Goal: Use online tool/utility: Utilize a website feature to perform a specific function

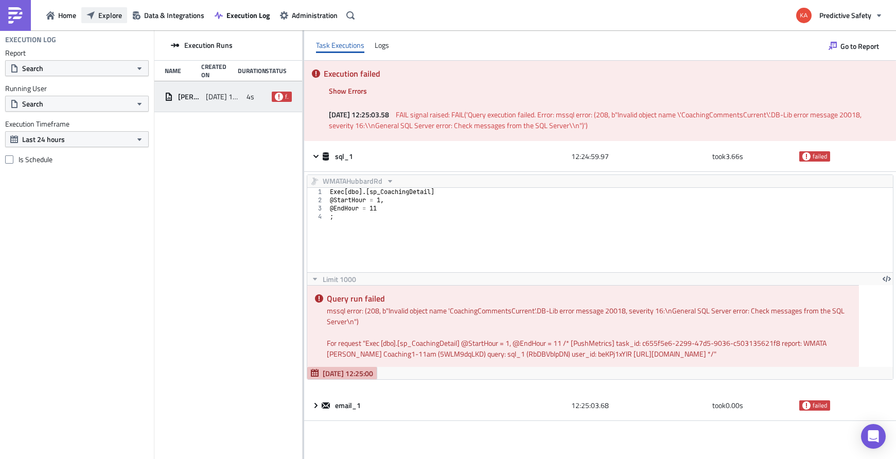
click at [105, 13] on span "Explore" at bounding box center [110, 15] width 24 height 11
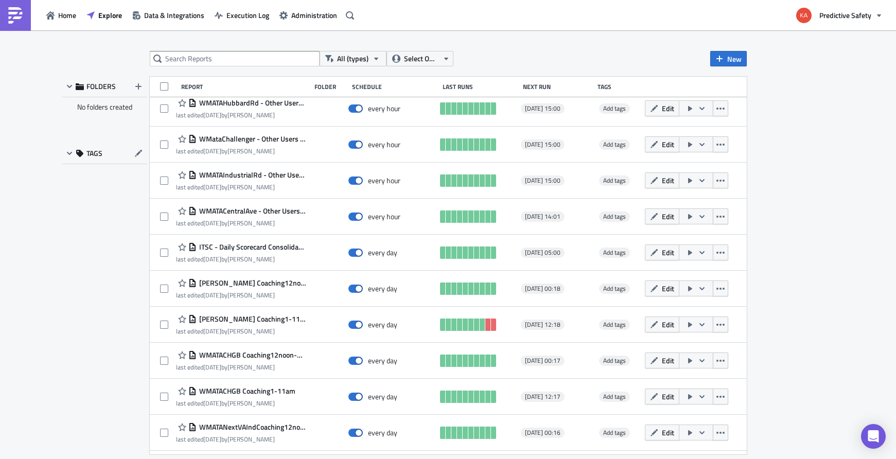
scroll to position [209, 0]
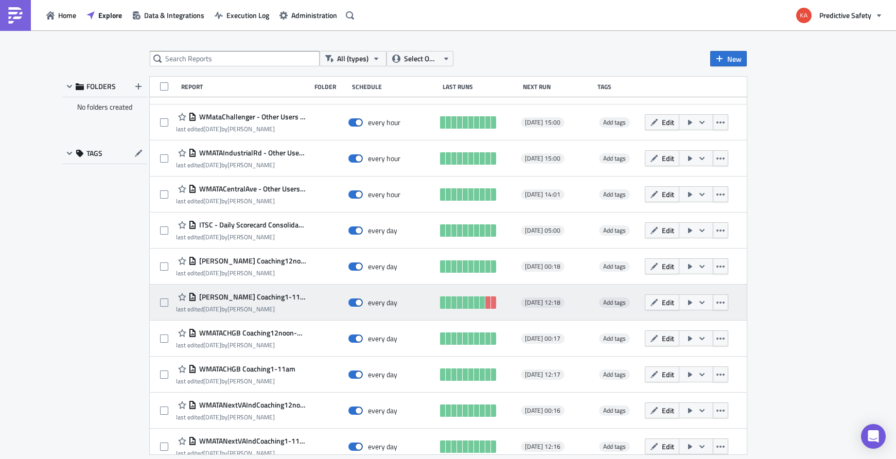
click at [243, 295] on span "[PERSON_NAME] Coaching1-11am" at bounding box center [251, 296] width 109 height 9
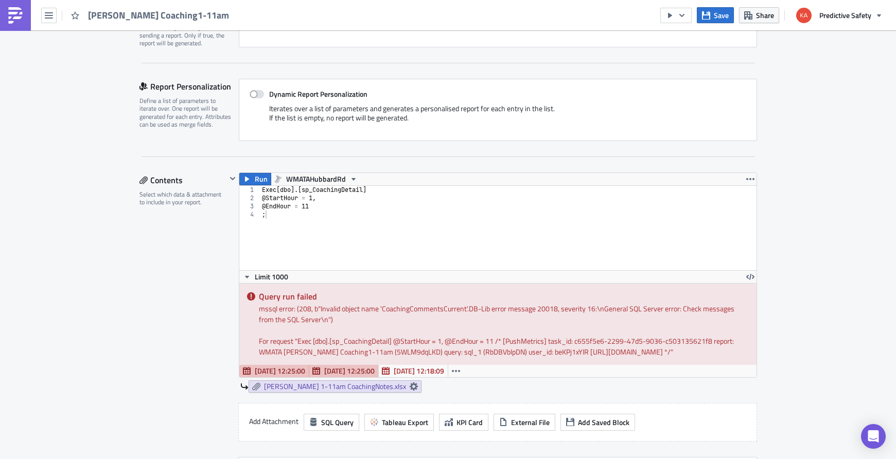
scroll to position [259, 0]
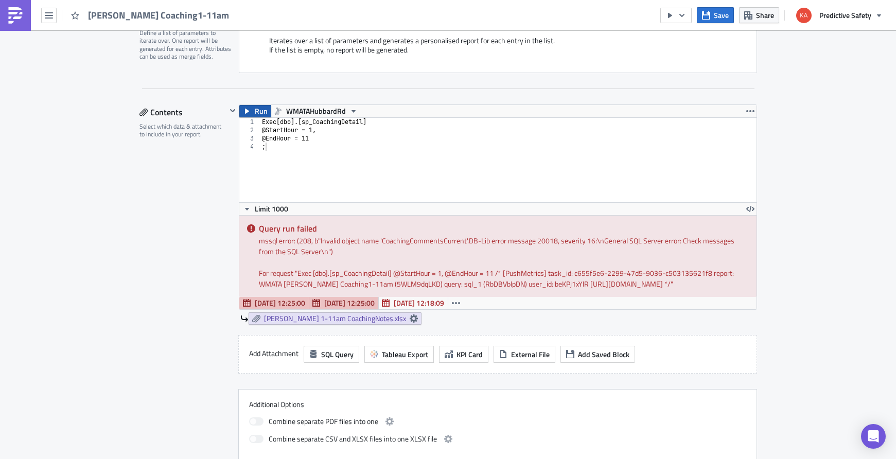
click at [254, 110] on button "Run" at bounding box center [255, 111] width 32 height 12
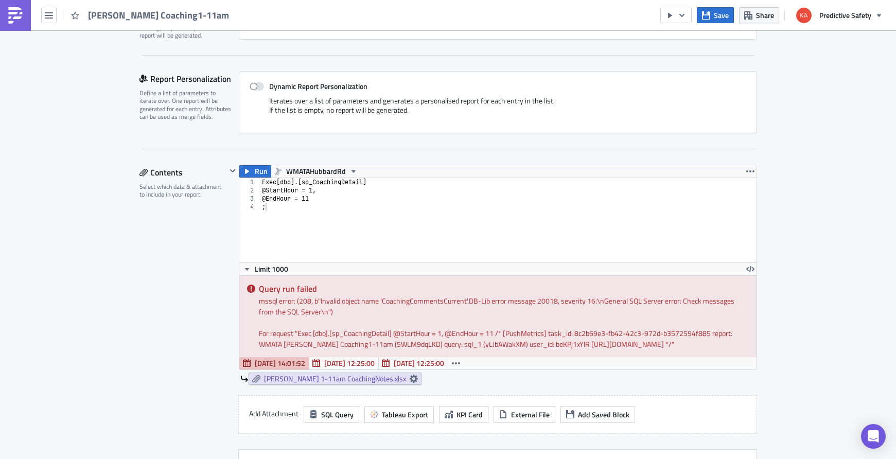
scroll to position [195, 0]
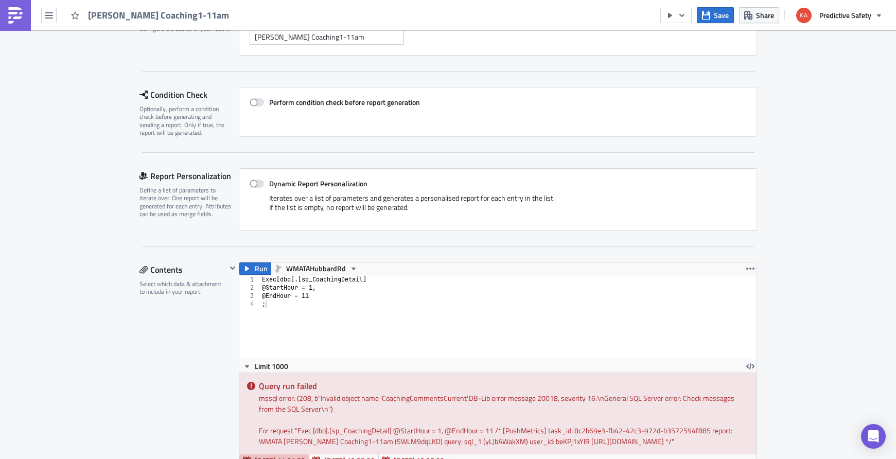
scroll to position [0, 0]
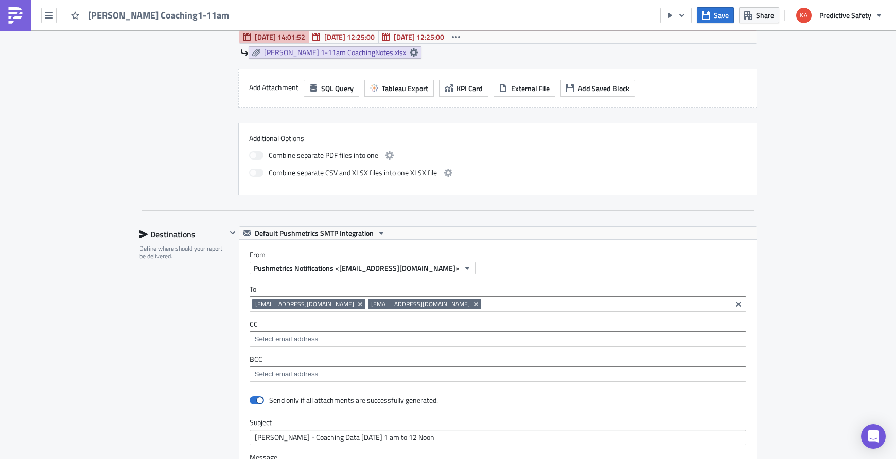
scroll to position [584, 0]
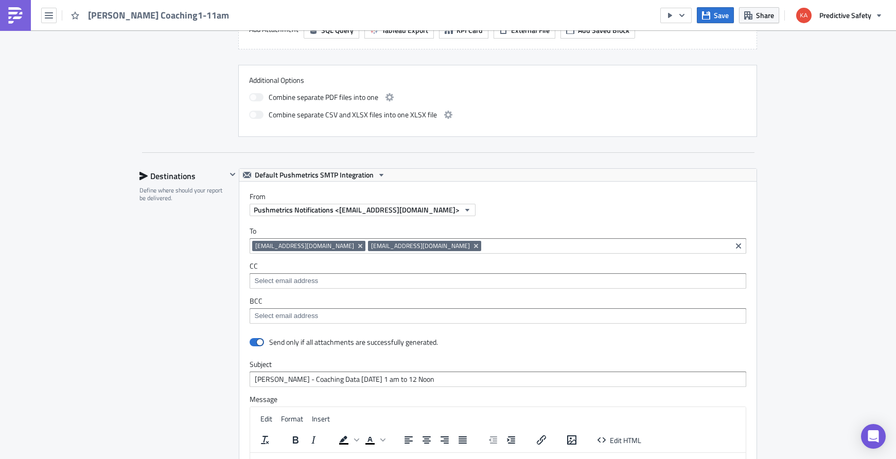
click at [57, 198] on div "Execution Log Edit " [PERSON_NAME] Coaching1-11am " Settings Configure the basi…" at bounding box center [448, 129] width 896 height 1365
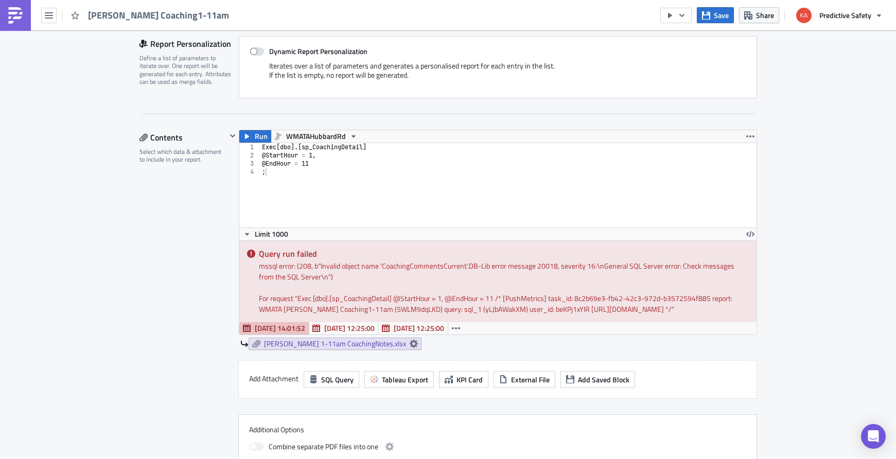
scroll to position [259, 0]
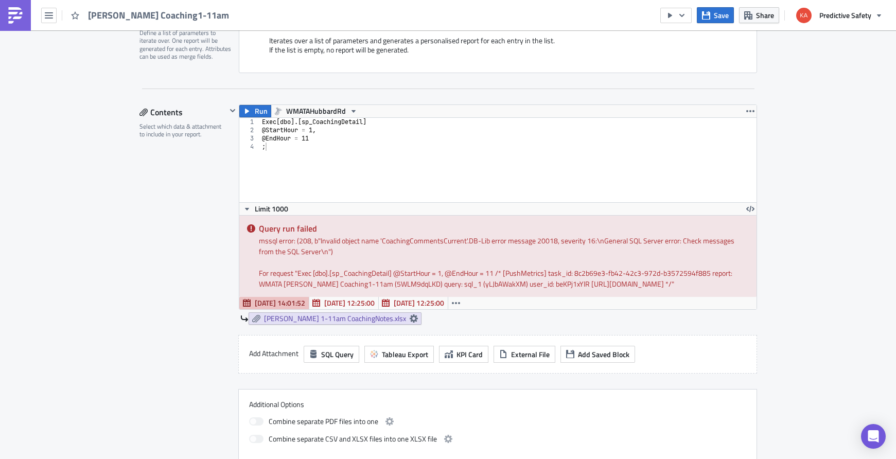
click at [154, 319] on div "Contents Select which data & attachment to include in your report." at bounding box center [182, 282] width 87 height 357
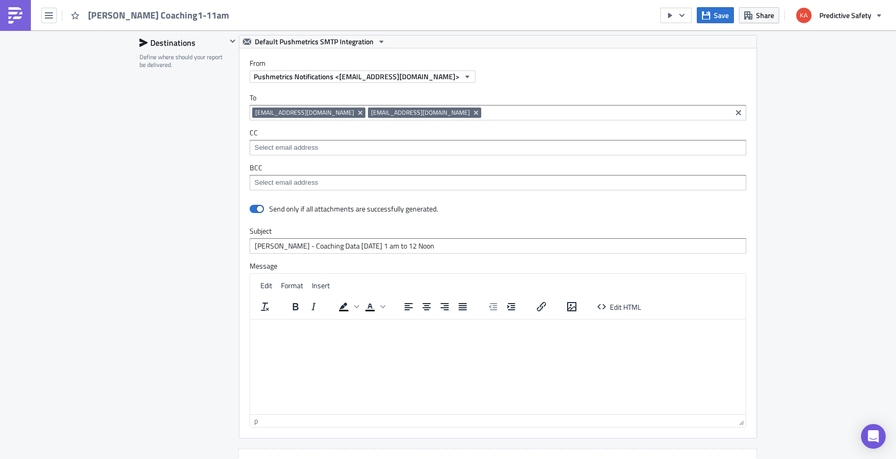
scroll to position [584, 0]
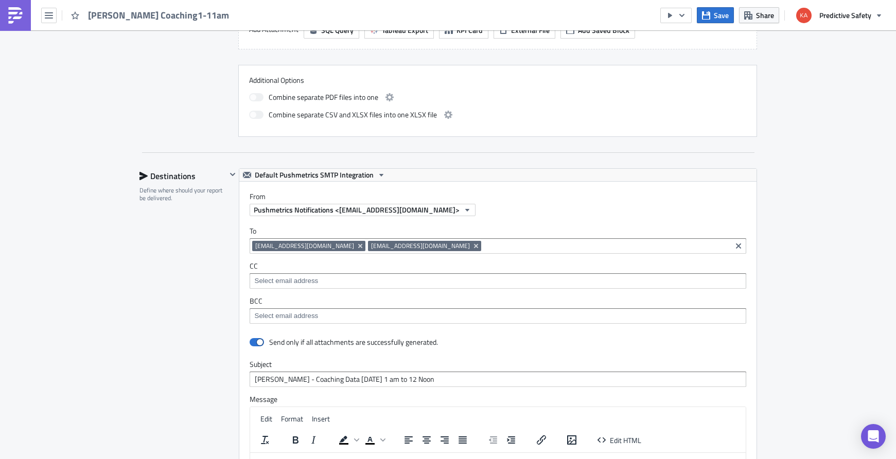
click at [851, 153] on div "Execution Log Edit " [PERSON_NAME] Coaching1-11am " Settings Configure the basi…" at bounding box center [448, 129] width 896 height 1365
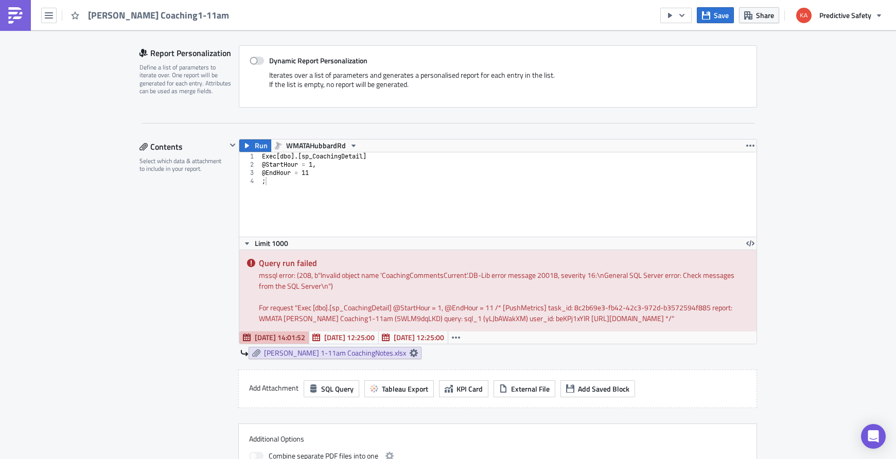
scroll to position [195, 0]
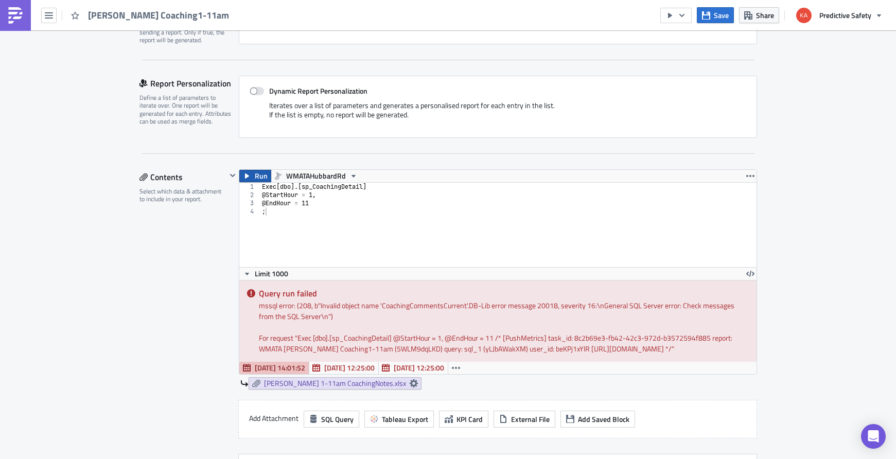
click at [258, 175] on span "Run" at bounding box center [261, 176] width 13 height 12
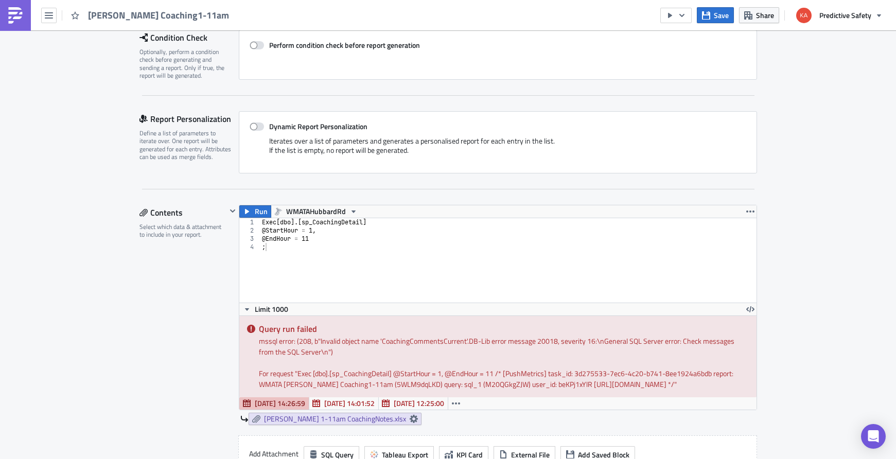
scroll to position [259, 0]
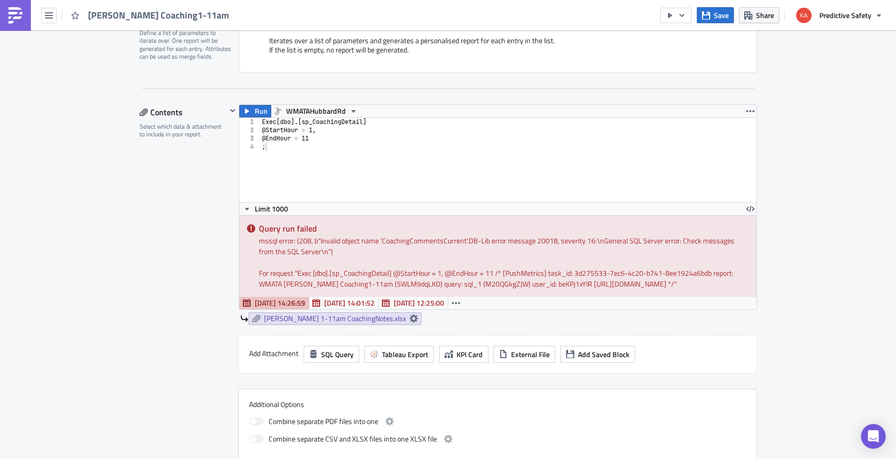
click at [109, 228] on div "Execution Log Edit " [PERSON_NAME] Coaching1-11am " Settings Configure the basi…" at bounding box center [448, 453] width 896 height 1365
